Goal: Find specific page/section: Find specific page/section

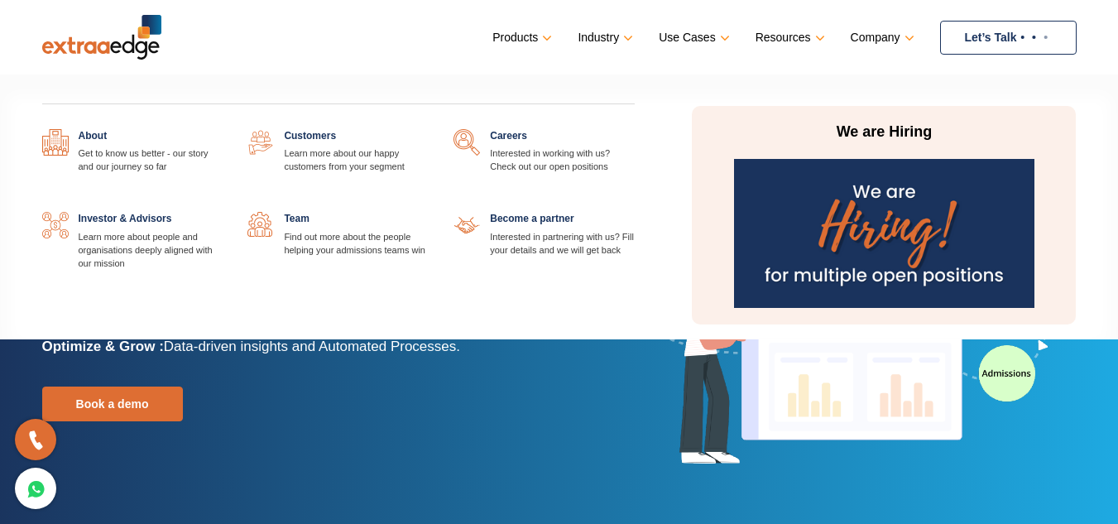
click at [886, 223] on img at bounding box center [884, 233] width 300 height 149
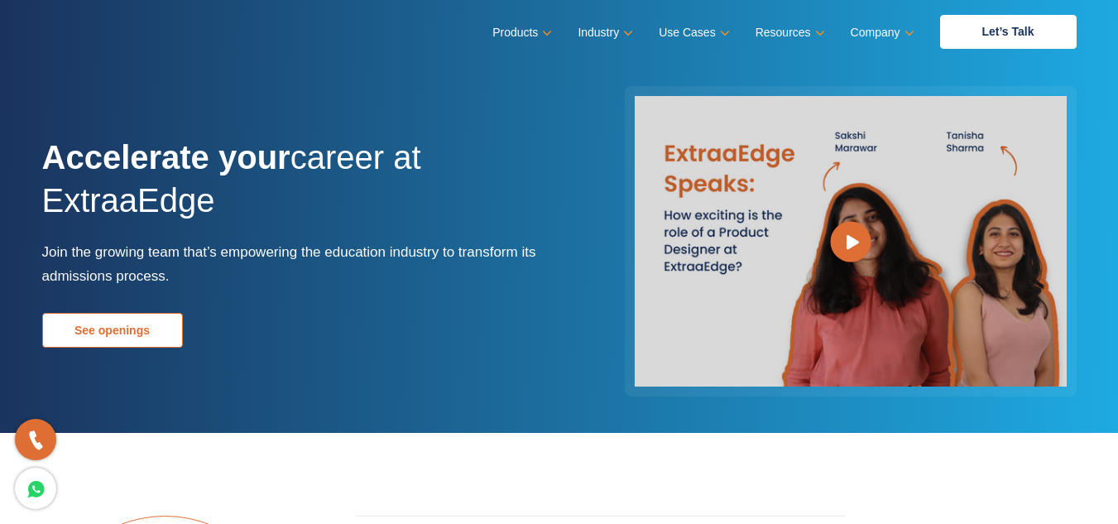
click at [117, 336] on link "See openings" at bounding box center [112, 330] width 141 height 35
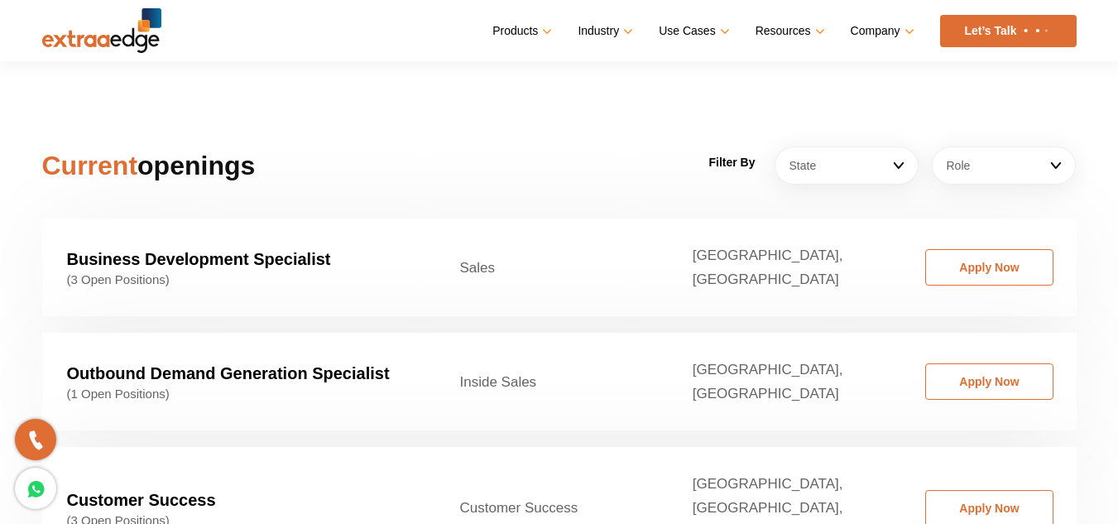
scroll to position [2517, 0]
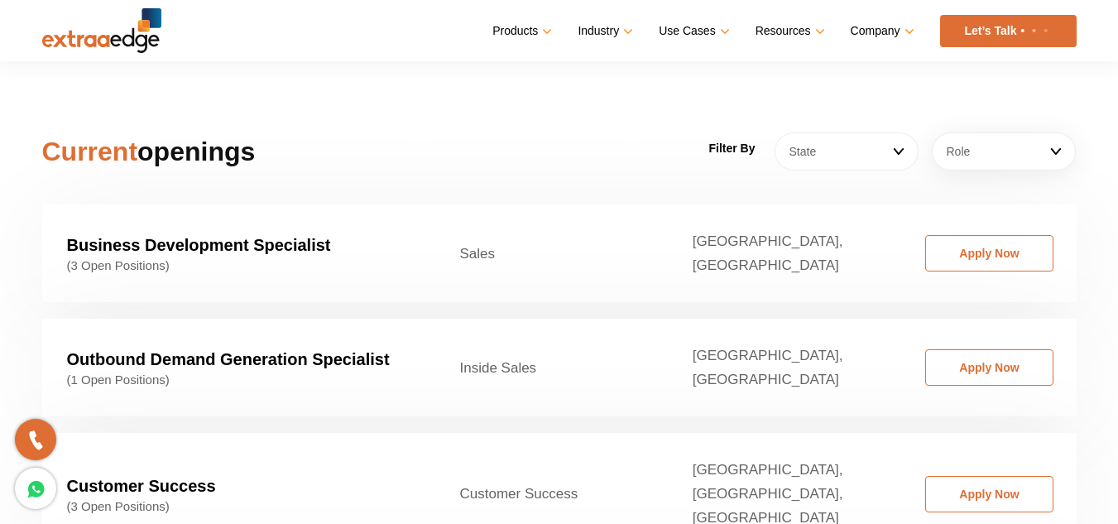
click at [885, 132] on link "State" at bounding box center [846, 151] width 144 height 38
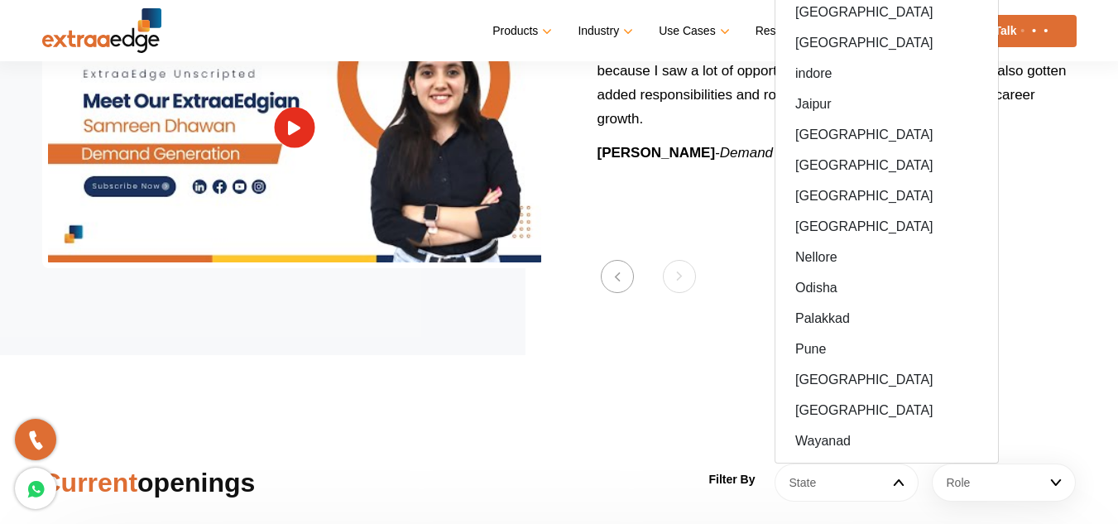
scroll to position [2103, 0]
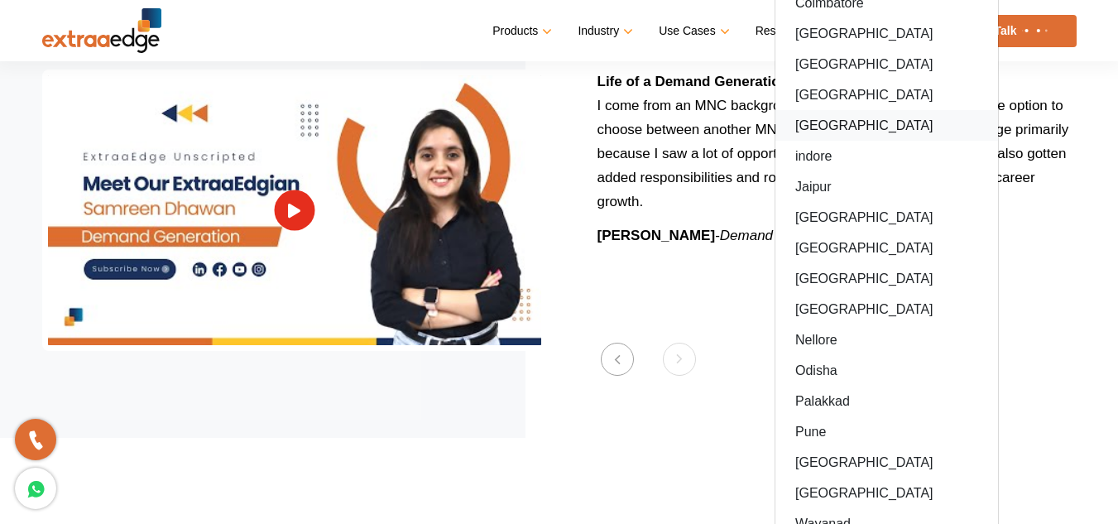
click at [836, 110] on link "Hyderabad" at bounding box center [886, 125] width 223 height 31
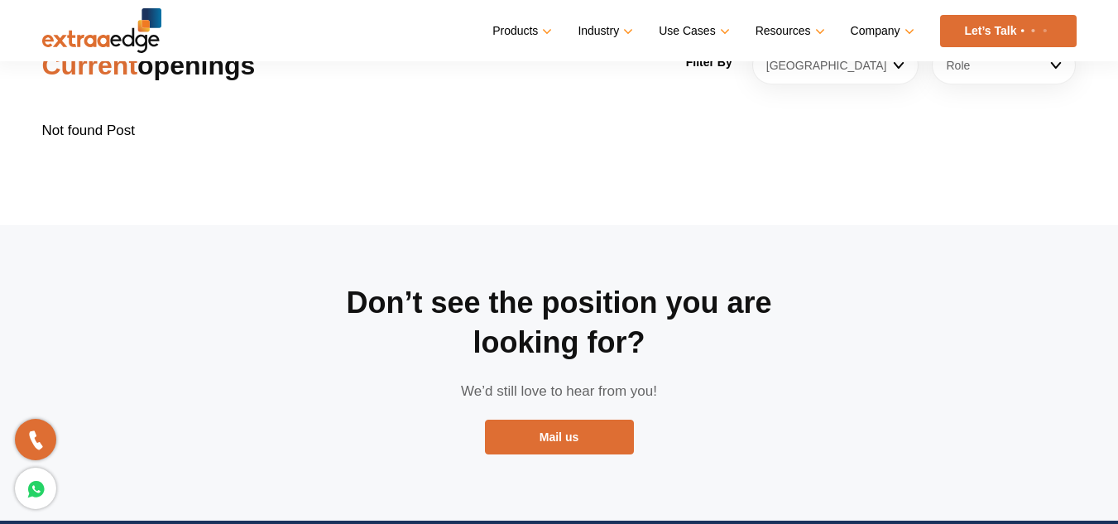
scroll to position [2683, 0]
